Goal: Information Seeking & Learning: Learn about a topic

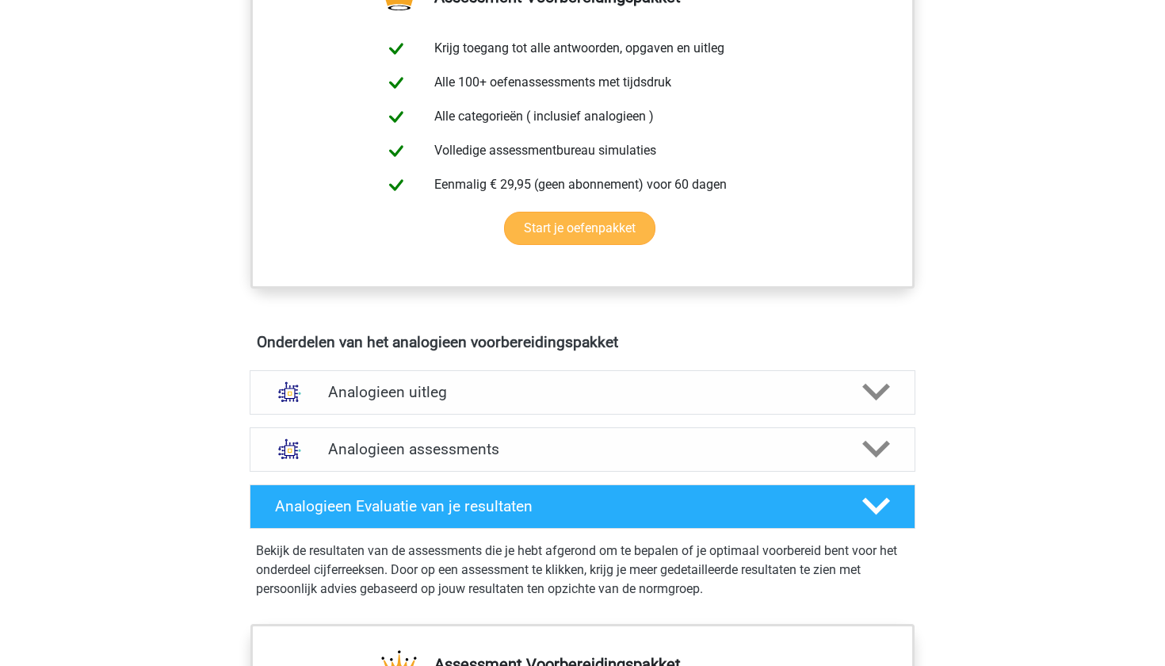
scroll to position [611, 0]
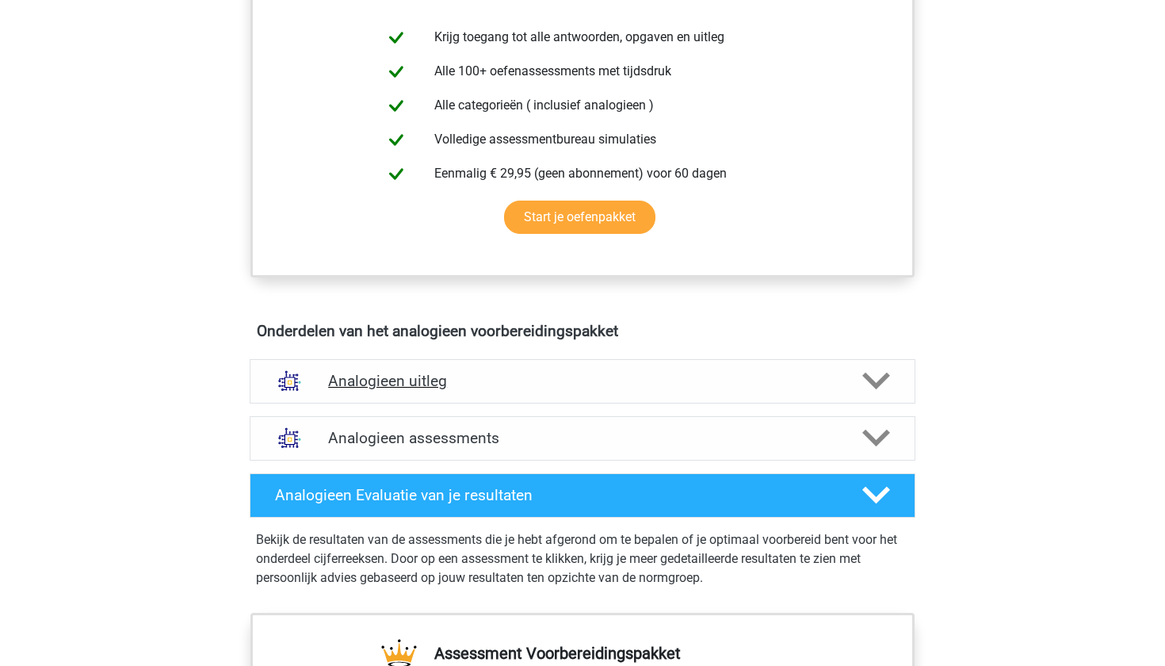
click at [484, 396] on div "Analogieen uitleg" at bounding box center [583, 381] width 666 height 44
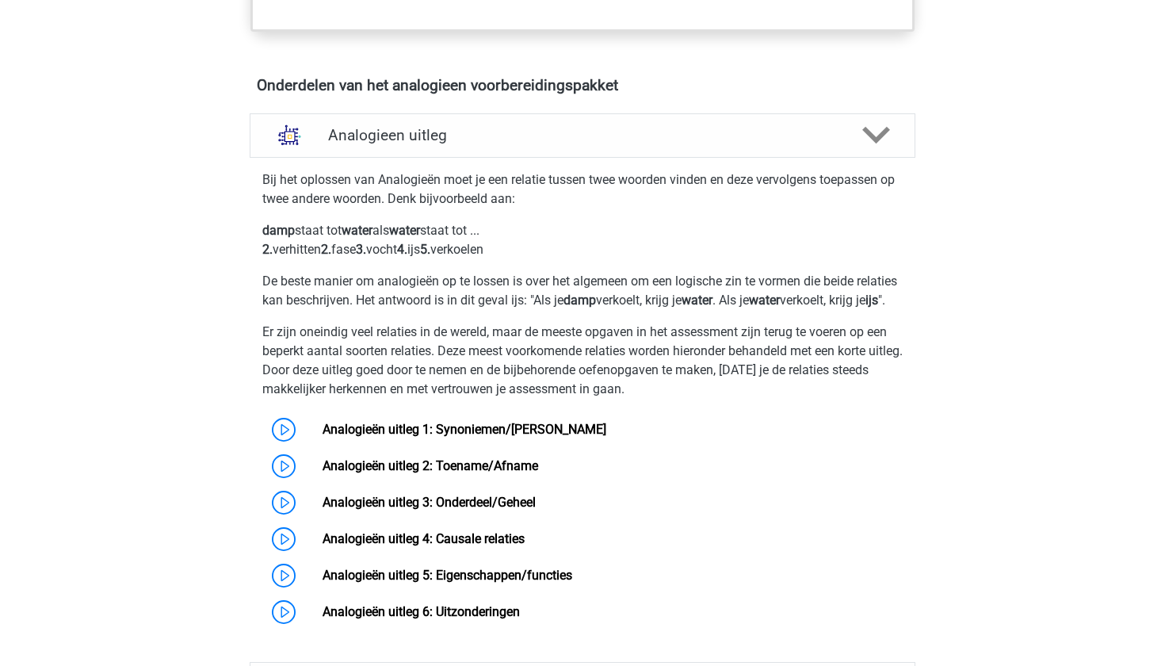
scroll to position [858, 0]
click at [449, 436] on link "Analogieën uitleg 1: Synoniemen/[PERSON_NAME]" at bounding box center [465, 428] width 284 height 15
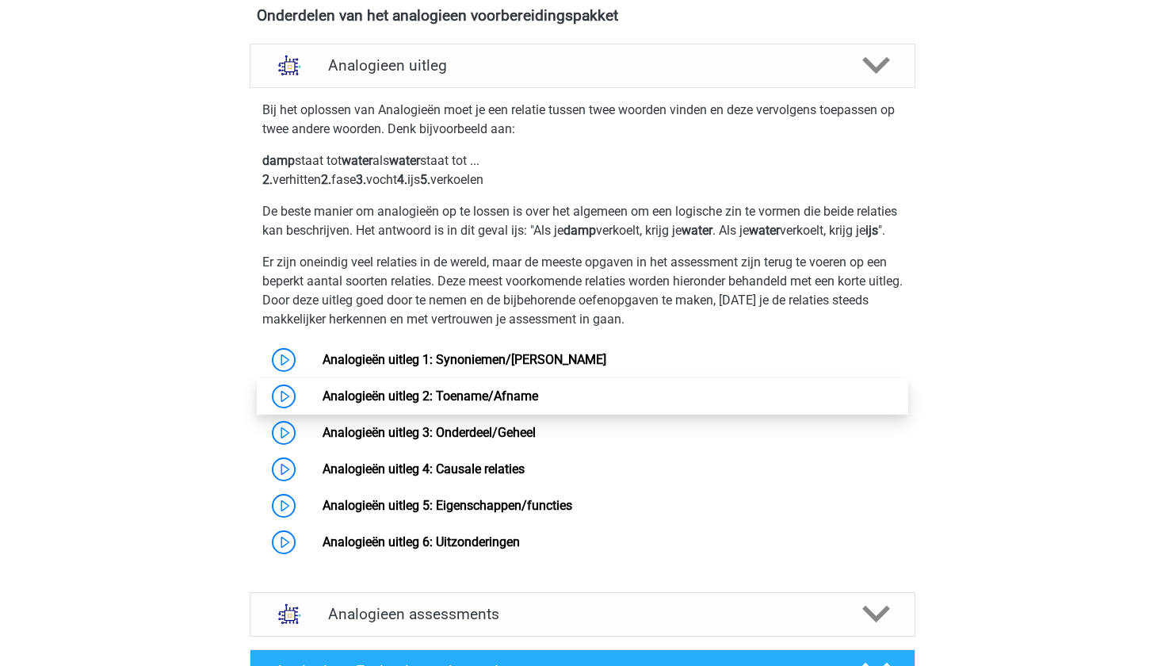
scroll to position [939, 0]
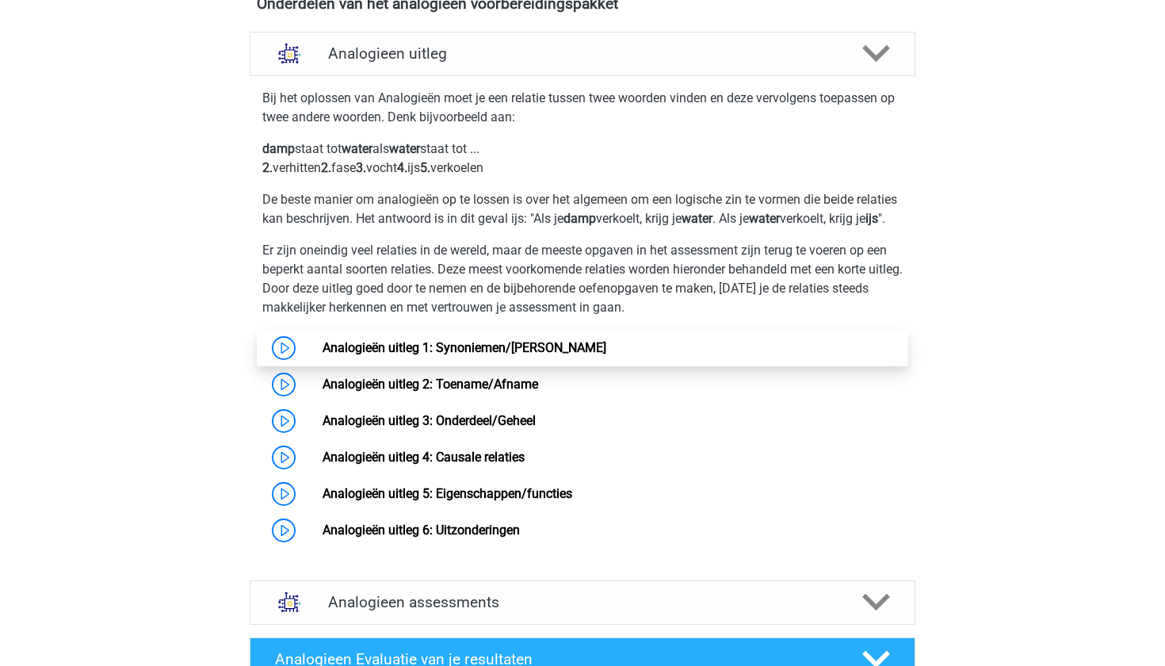
click at [516, 355] on link "Analogieën uitleg 1: Synoniemen/[PERSON_NAME]" at bounding box center [465, 347] width 284 height 15
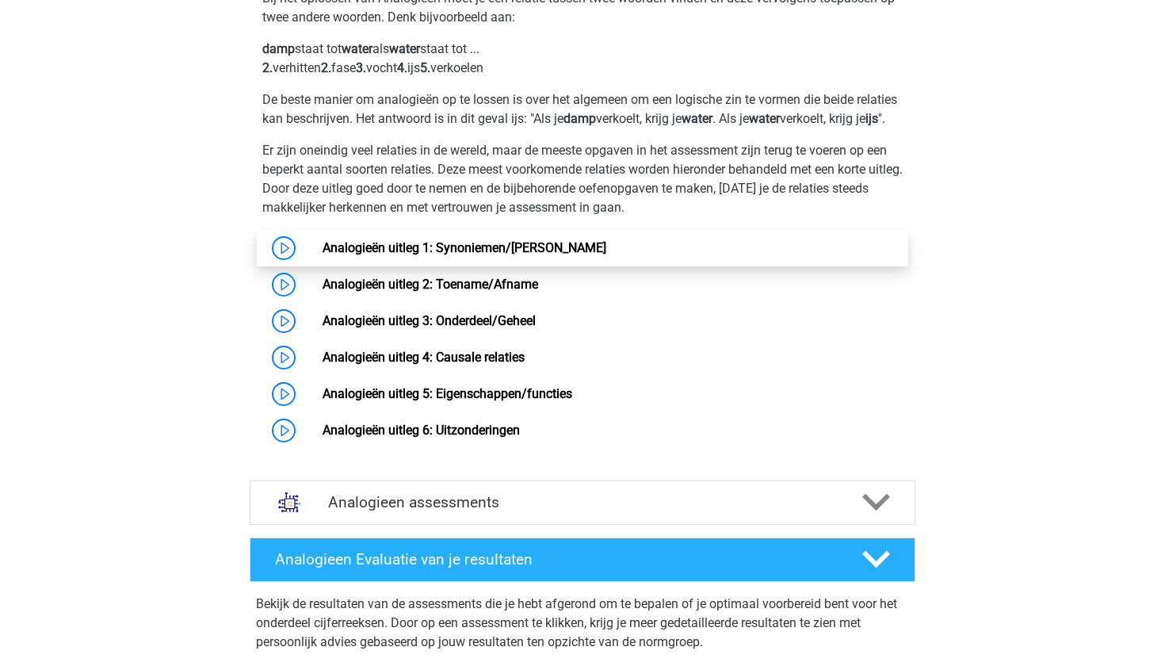
scroll to position [1080, 0]
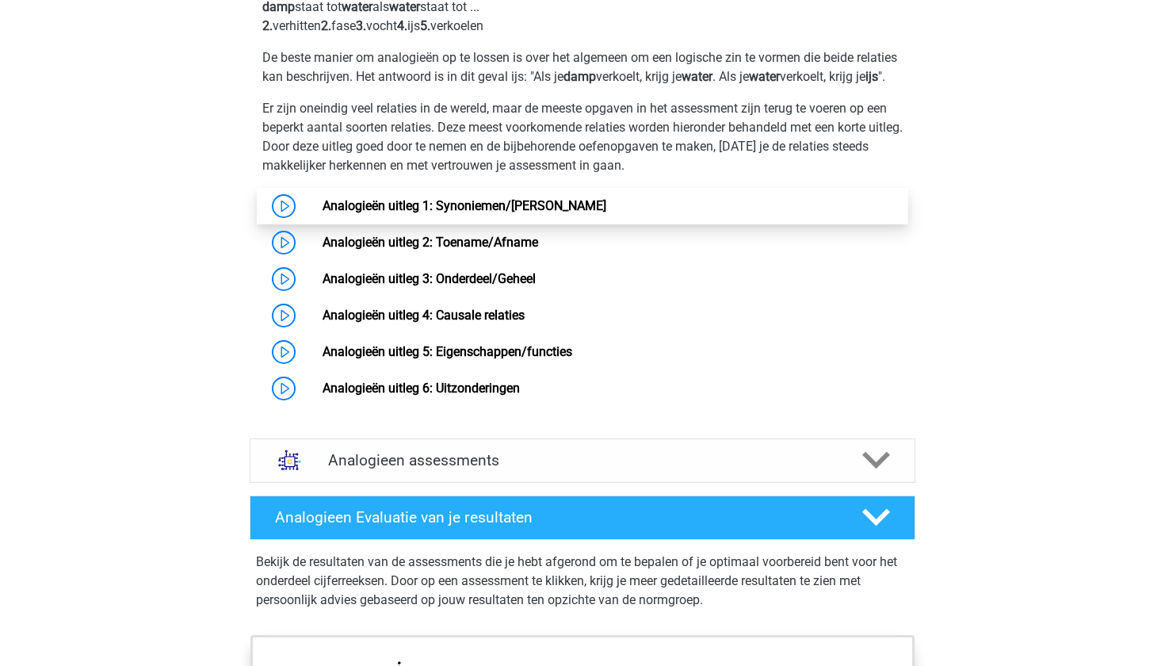
click at [356, 213] on link "Analogieën uitleg 1: Synoniemen/Antoniemen" at bounding box center [465, 205] width 284 height 15
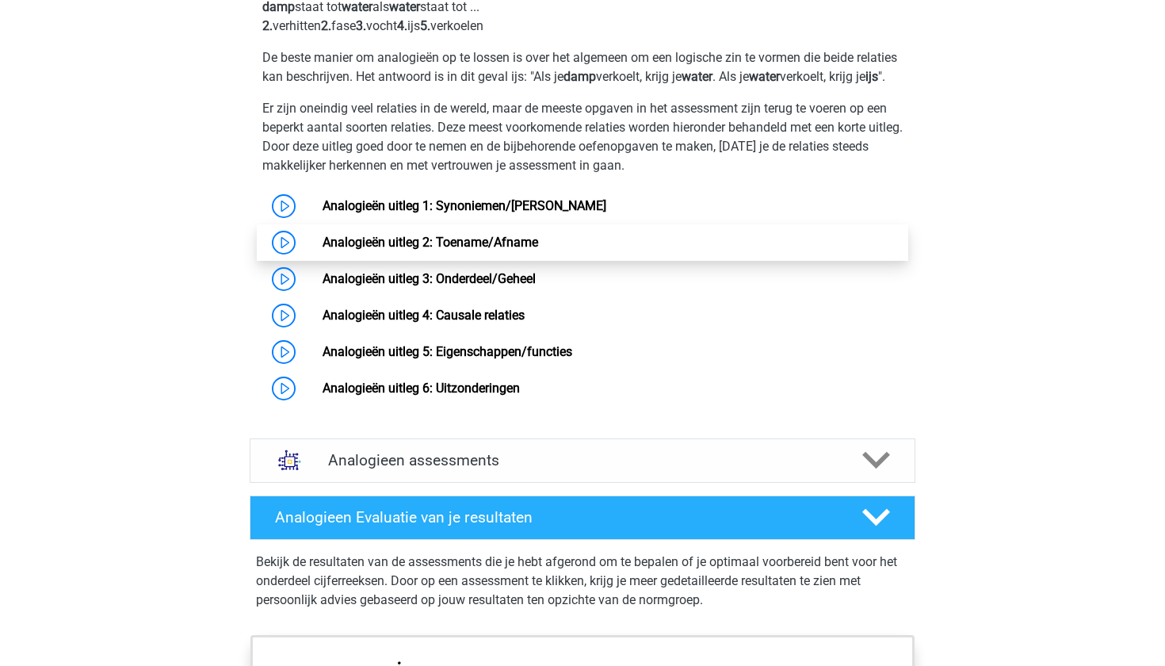
click at [350, 250] on link "Analogieën uitleg 2: Toename/Afname" at bounding box center [431, 242] width 216 height 15
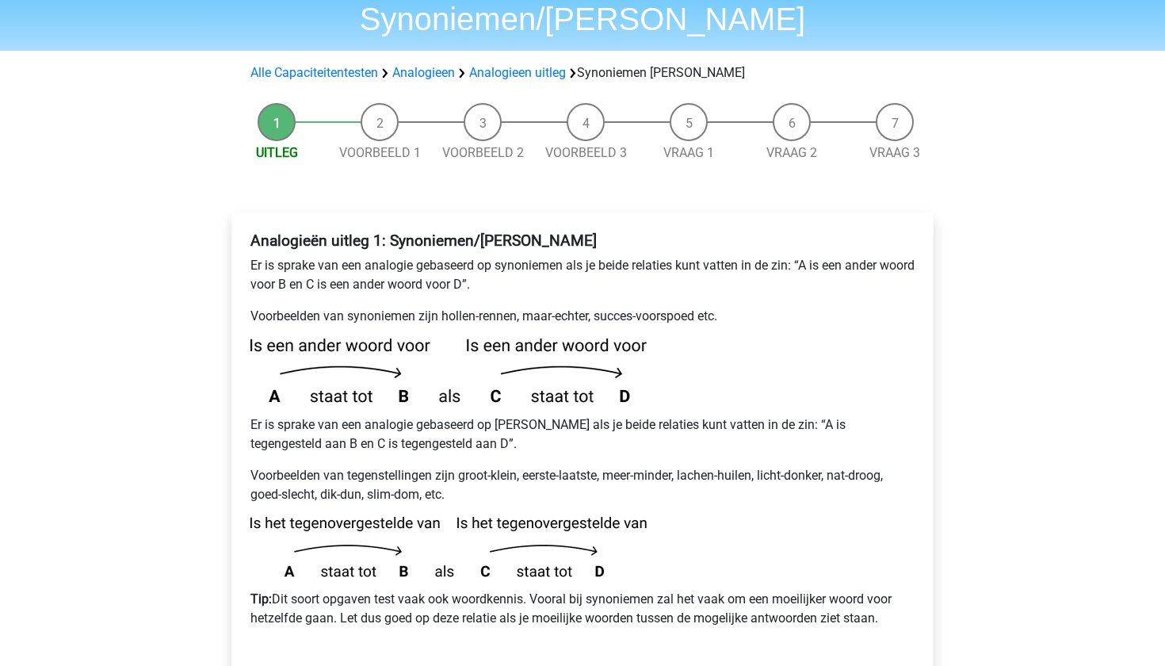
scroll to position [99, 0]
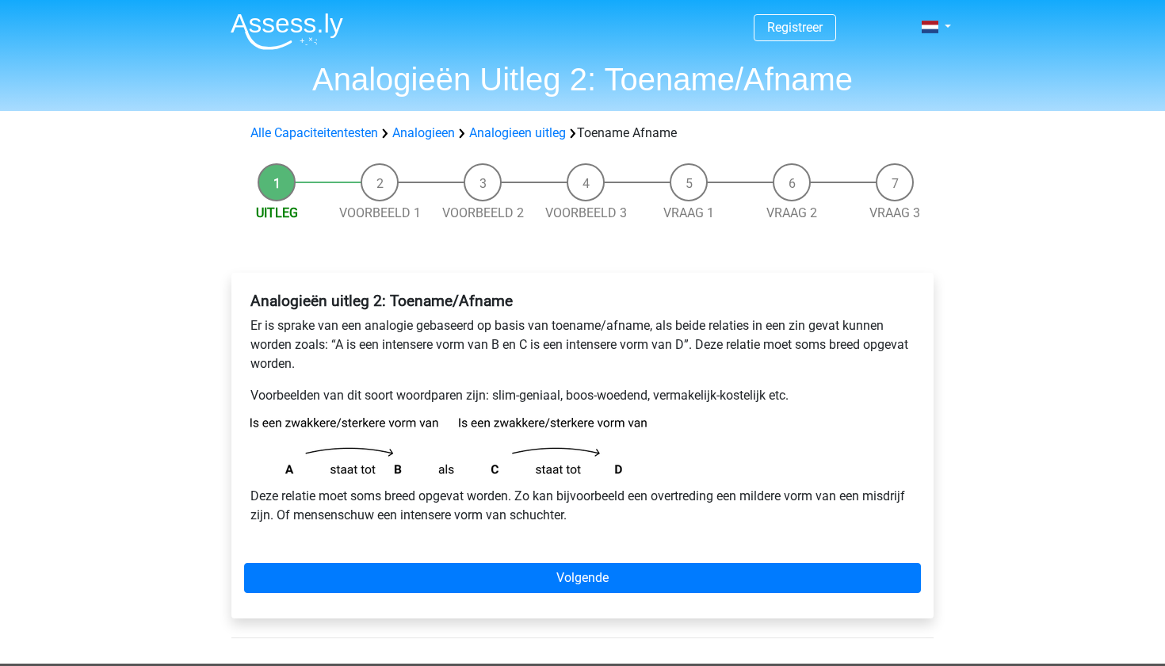
click at [479, 561] on div "Analogieën uitleg 2: Toename/Afname Er is sprake van een analogie gebaseerd op …" at bounding box center [582, 446] width 702 height 346
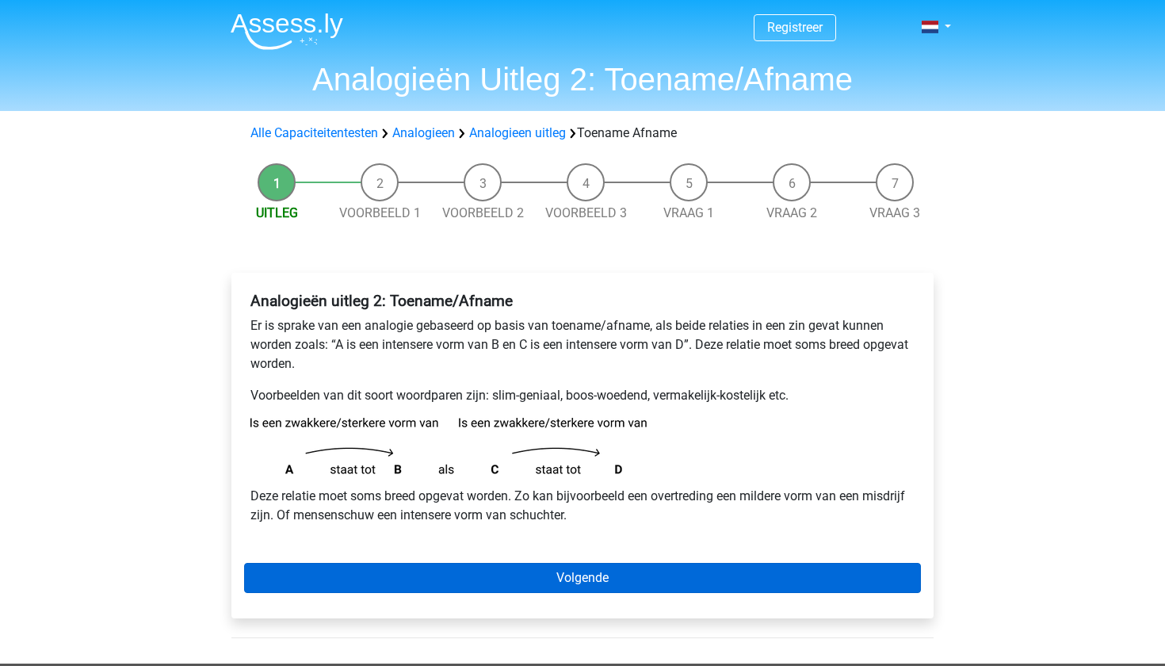
click at [487, 580] on link "Volgende" at bounding box center [582, 578] width 677 height 30
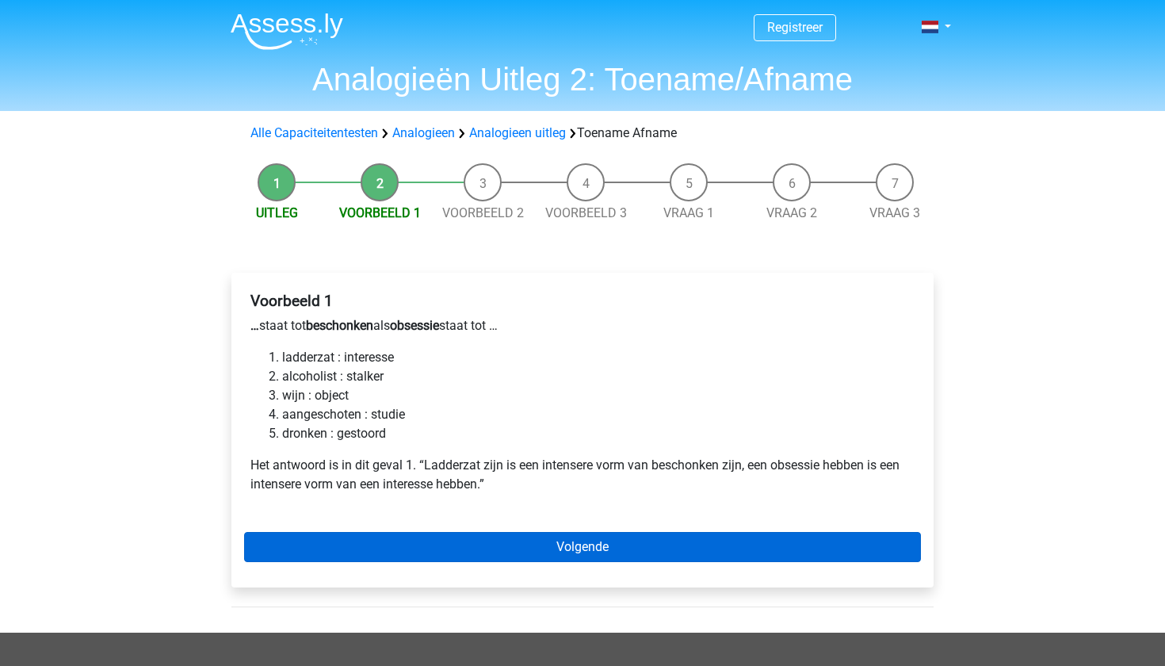
click at [453, 540] on link "Volgende" at bounding box center [582, 547] width 677 height 30
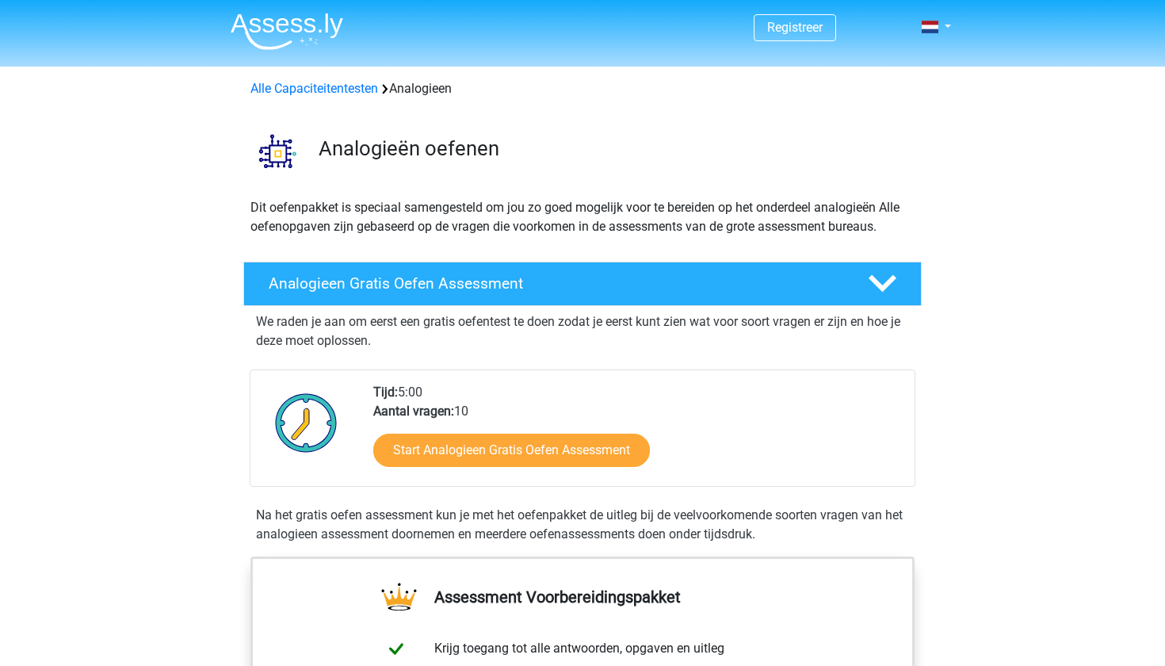
scroll to position [1080, 0]
